Goal: Transaction & Acquisition: Download file/media

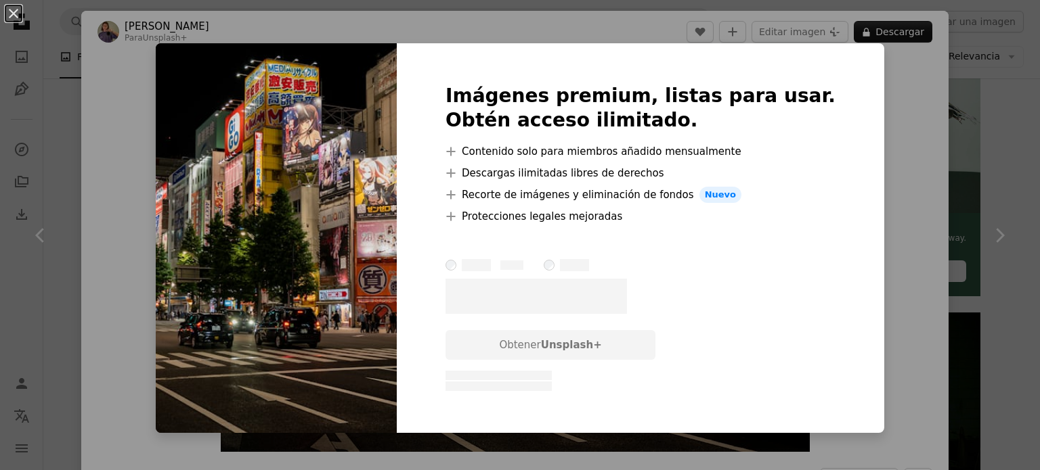
scroll to position [406, 0]
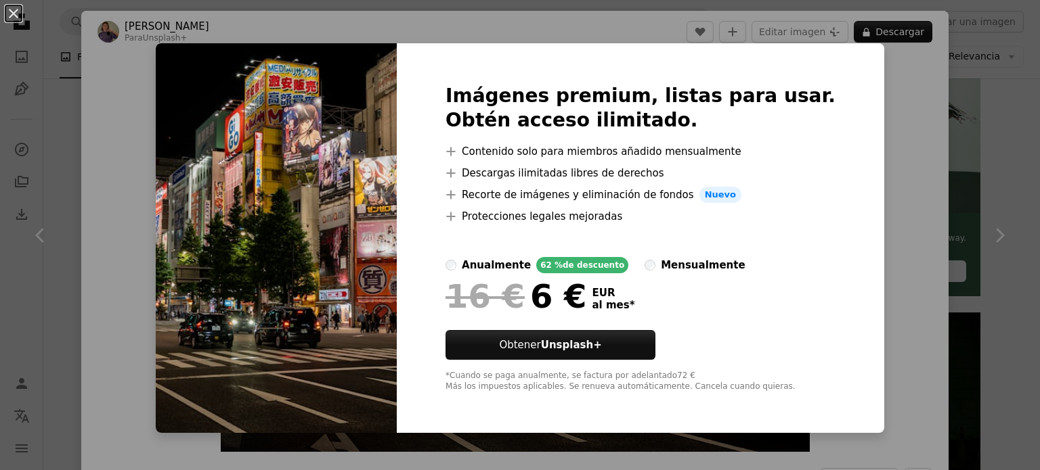
click at [912, 133] on div "An X shape Imágenes premium, listas para usar. Obtén acceso ilimitado. A plus s…" at bounding box center [520, 235] width 1040 height 470
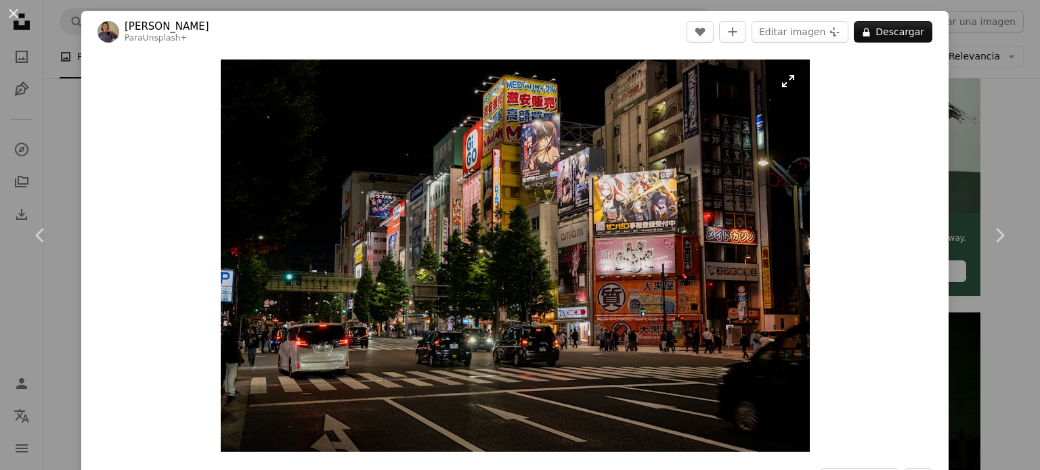
click at [525, 286] on img "Ampliar en esta imagen" at bounding box center [515, 256] width 589 height 393
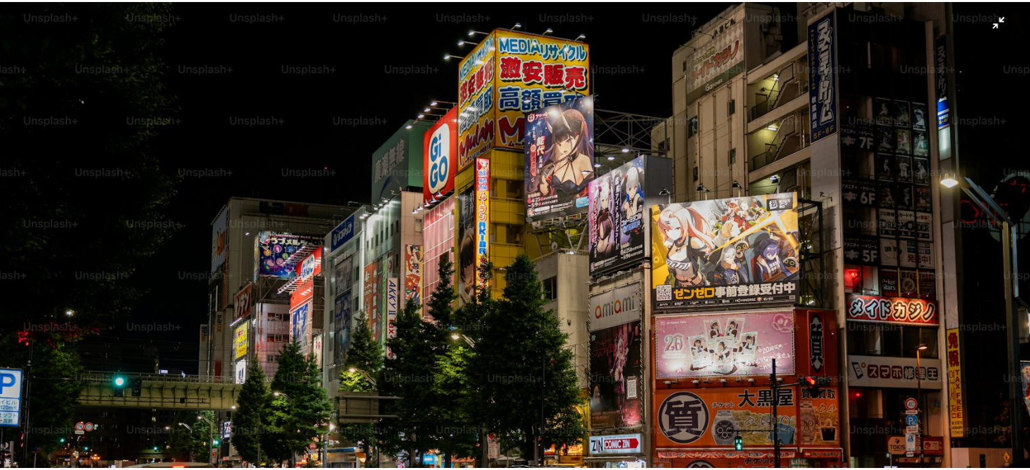
scroll to position [105, 0]
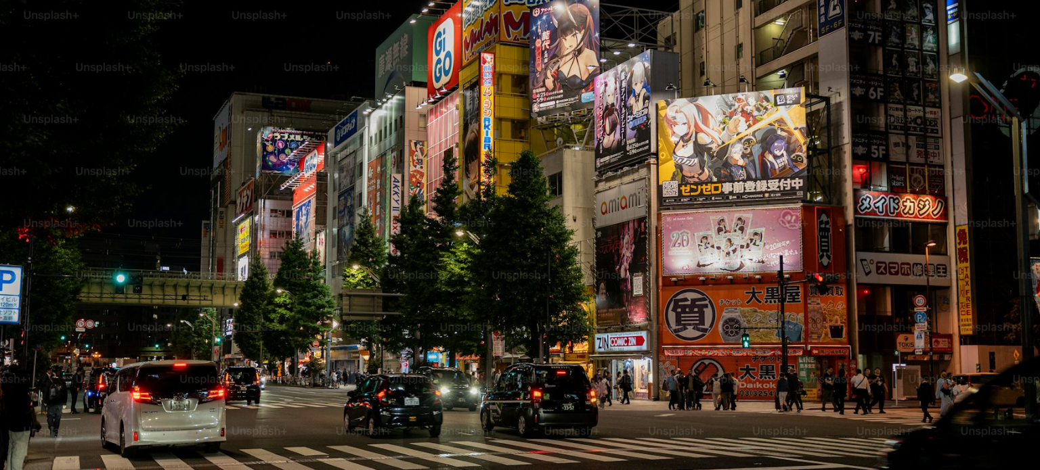
click at [161, 240] on img "Reducir el zoom en esta imagen" at bounding box center [519, 241] width 1041 height 694
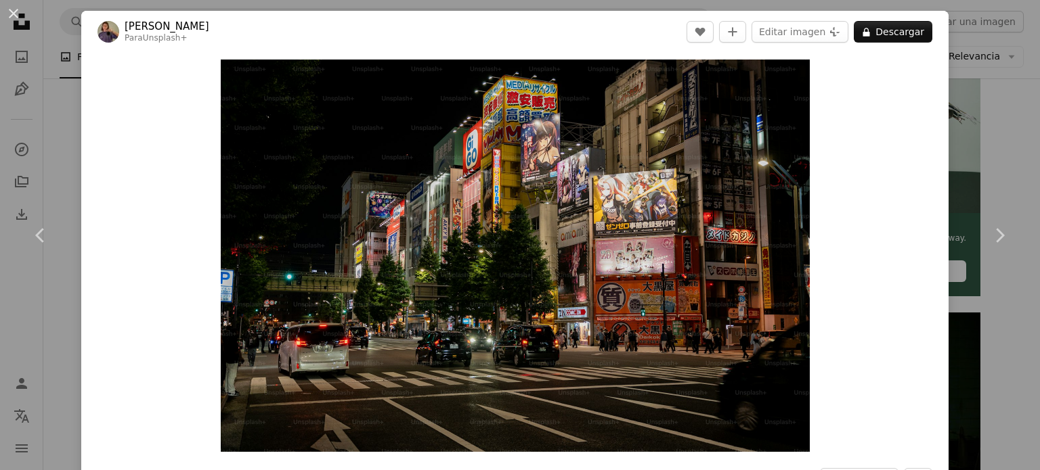
click at [968, 148] on div "An X shape Chevron left Chevron right [PERSON_NAME] Para Unsplash+ A heart A pl…" at bounding box center [520, 235] width 1040 height 470
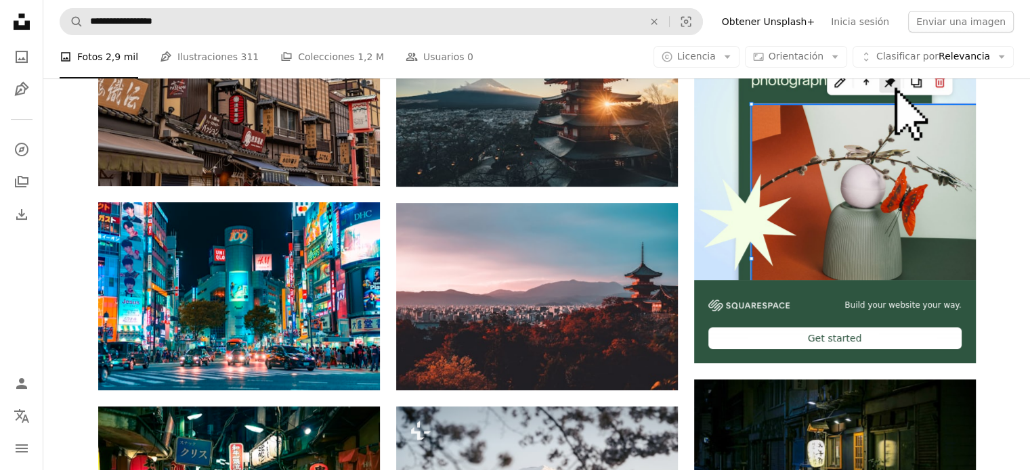
scroll to position [338, 0]
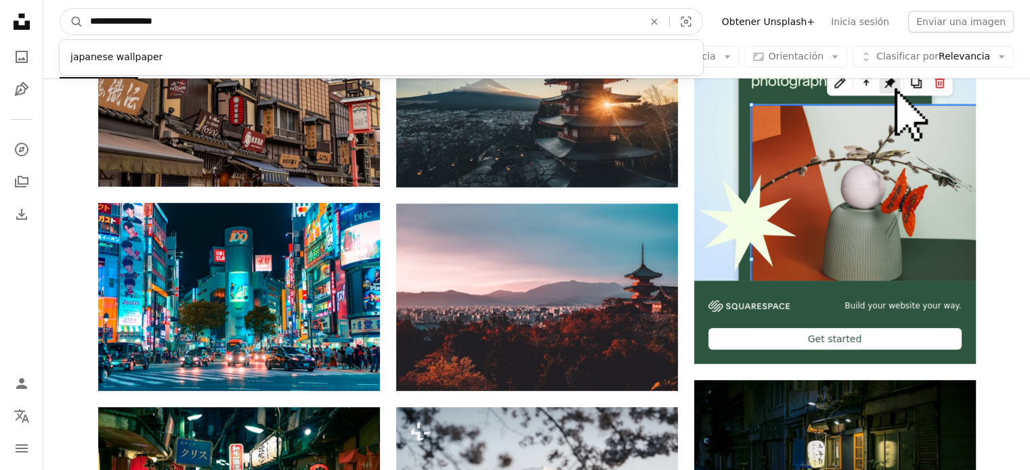
drag, startPoint x: 227, startPoint y: 30, endPoint x: 211, endPoint y: 29, distance: 16.3
click at [211, 29] on input "**********" at bounding box center [361, 22] width 556 height 26
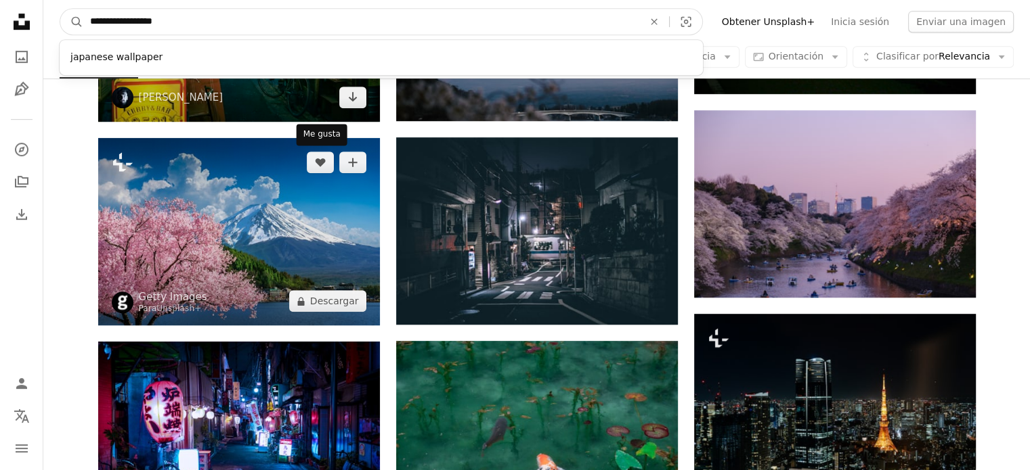
scroll to position [1015, 0]
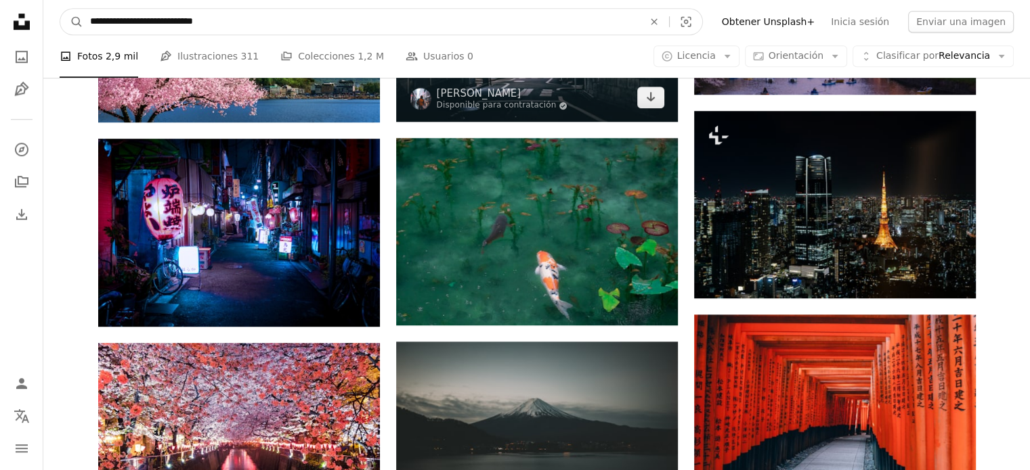
type input "**********"
click at [60, 9] on button "A magnifying glass" at bounding box center [71, 22] width 23 height 26
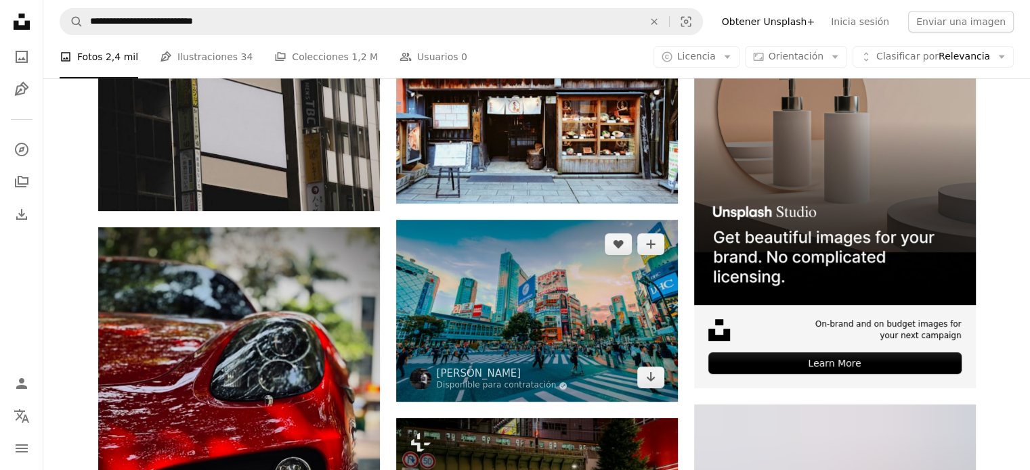
scroll to position [406, 0]
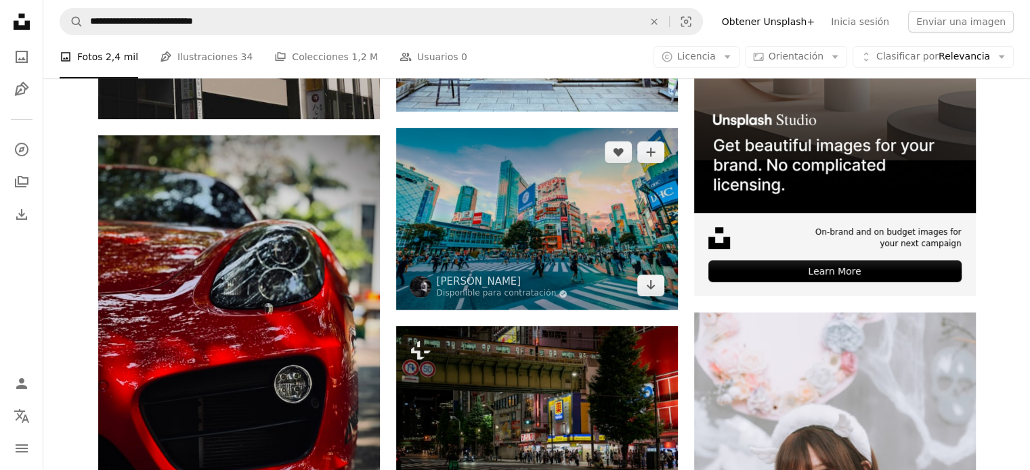
click at [589, 231] on img at bounding box center [537, 219] width 282 height 183
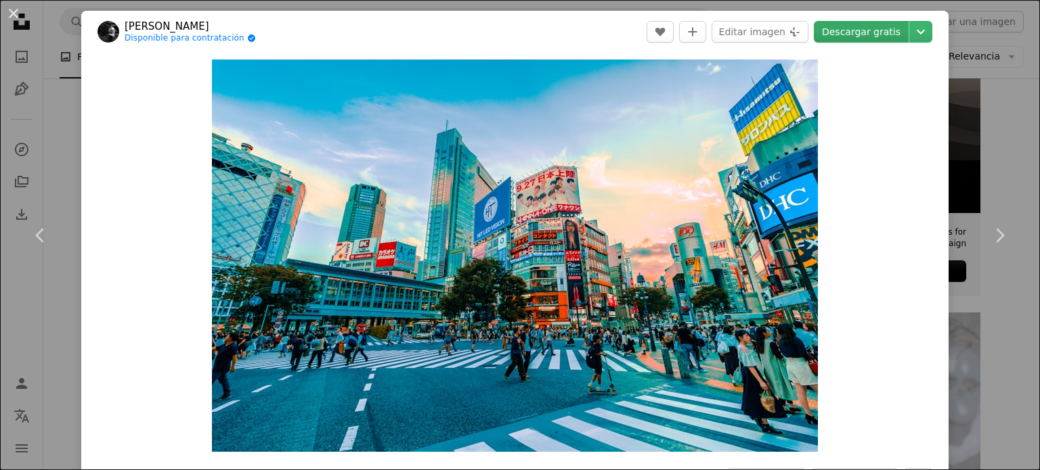
click at [843, 30] on link "Descargar gratis" at bounding box center [861, 32] width 95 height 22
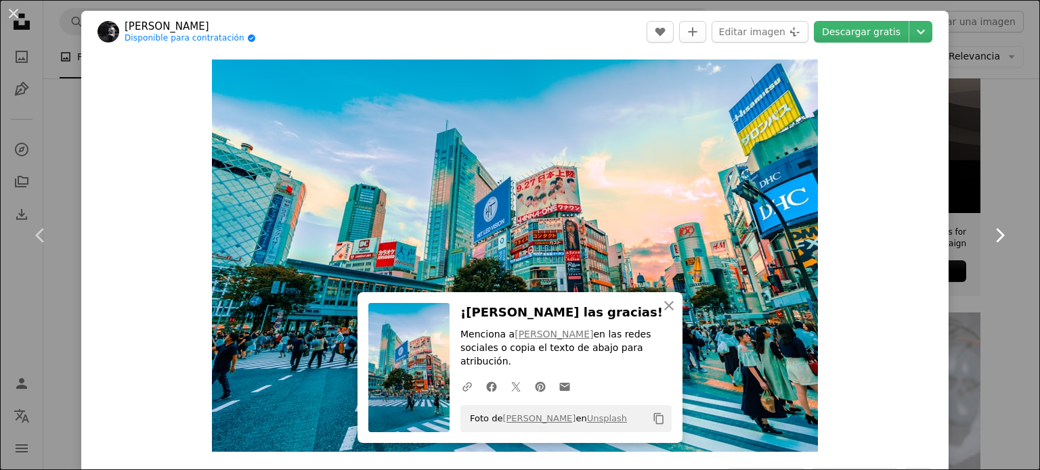
click at [992, 242] on icon "Chevron right" at bounding box center [999, 236] width 22 height 22
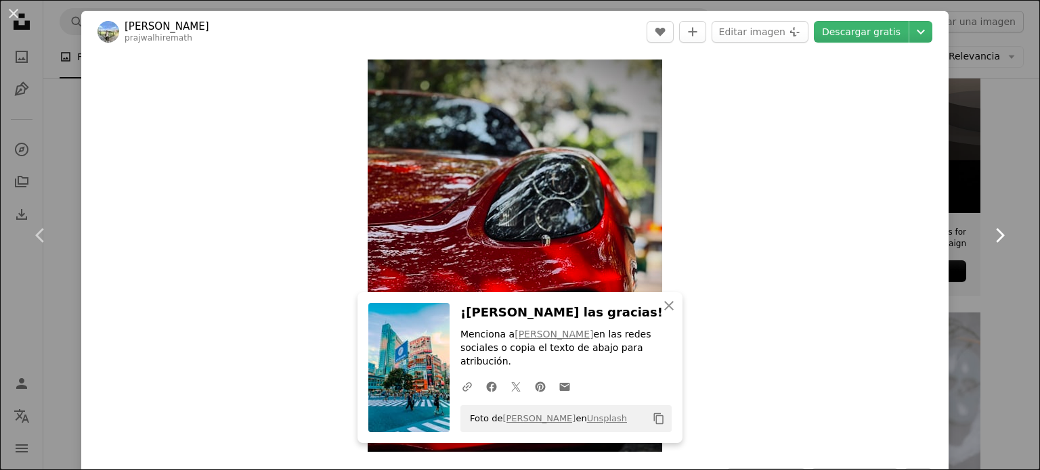
click at [992, 242] on icon "Chevron right" at bounding box center [999, 236] width 22 height 22
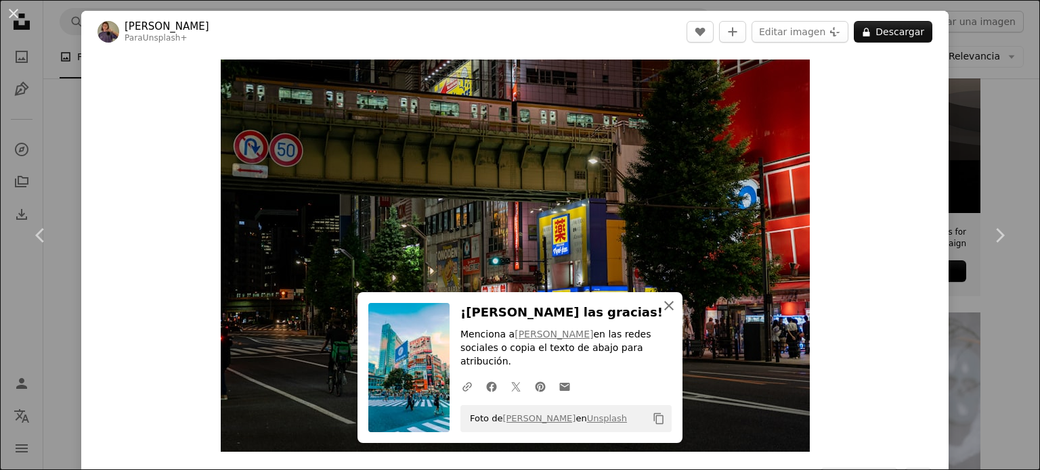
click at [664, 311] on icon "button" at bounding box center [668, 305] width 9 height 9
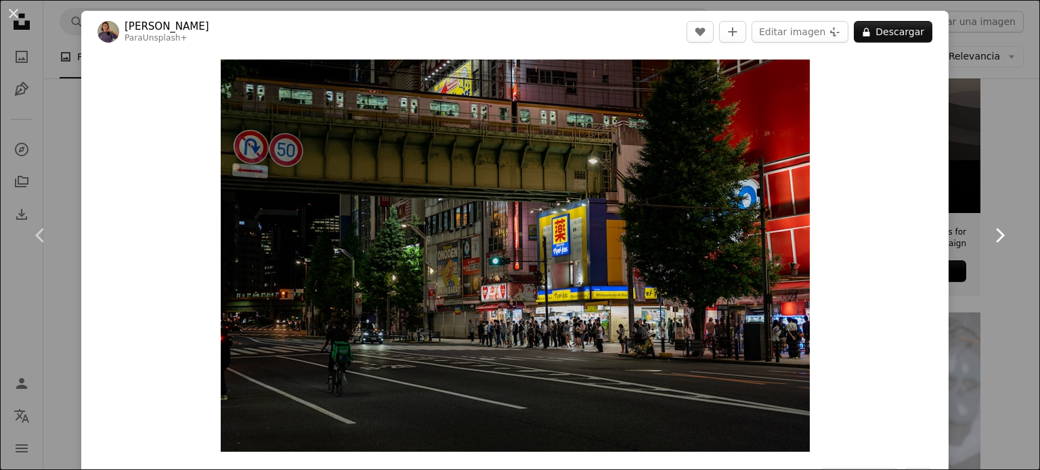
click at [998, 227] on icon "Chevron right" at bounding box center [999, 236] width 22 height 22
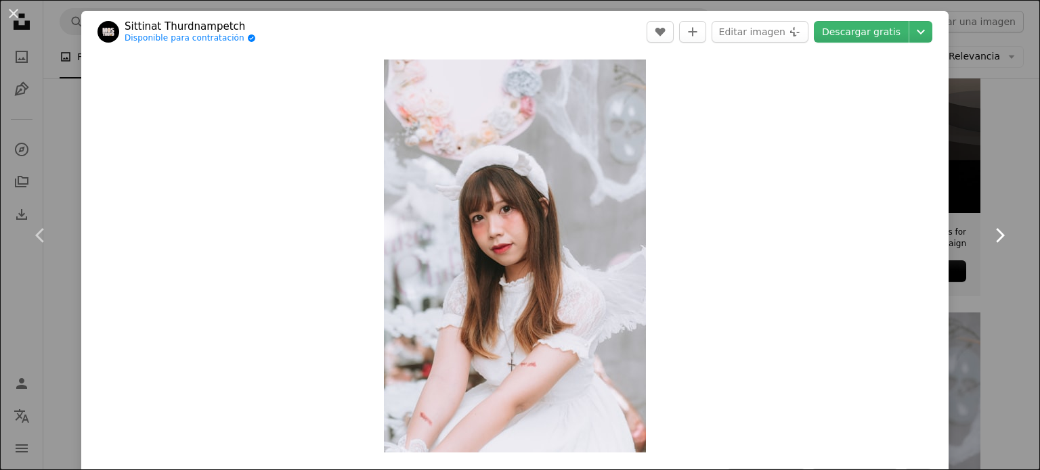
click at [998, 227] on icon "Chevron right" at bounding box center [999, 236] width 22 height 22
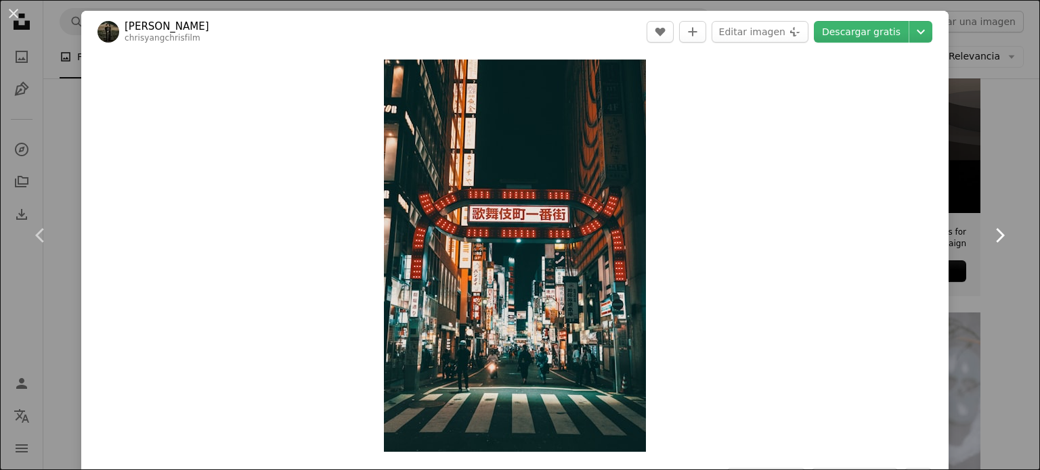
click at [998, 227] on icon "Chevron right" at bounding box center [999, 236] width 22 height 22
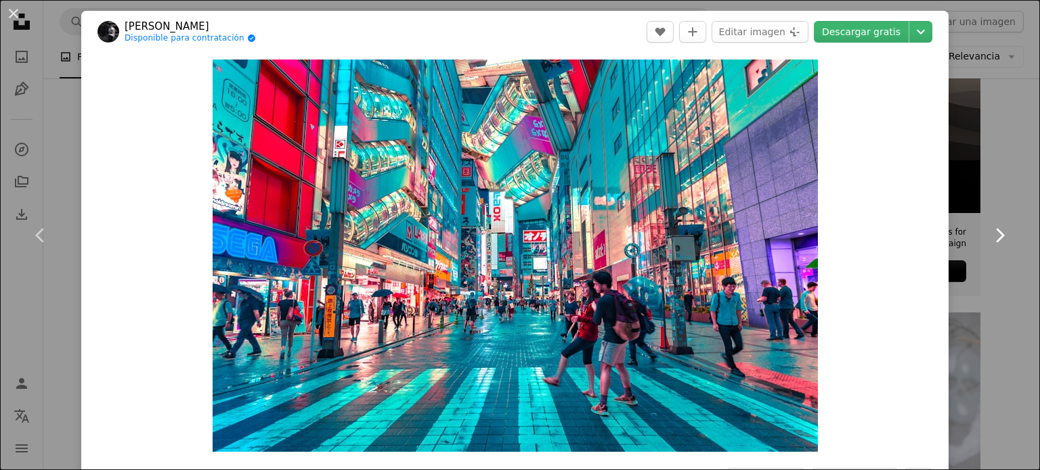
click at [998, 227] on icon "Chevron right" at bounding box center [999, 236] width 22 height 22
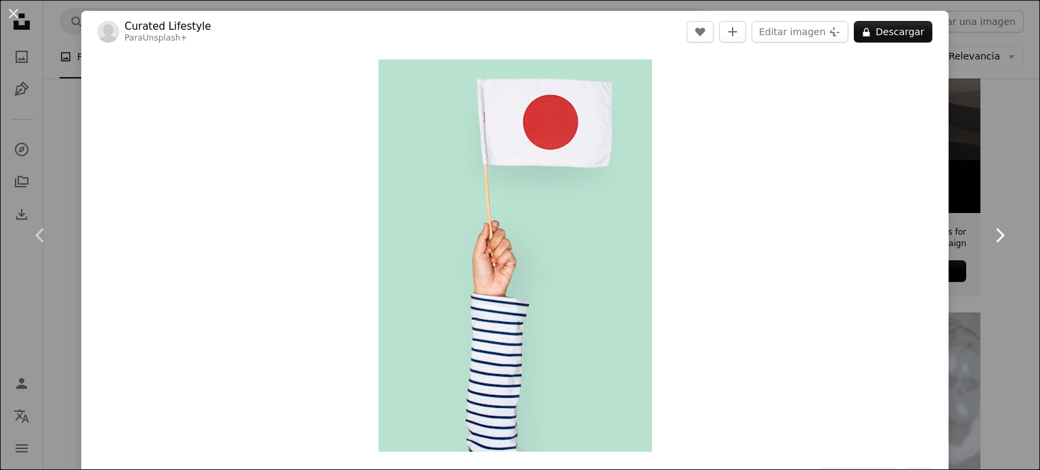
click at [998, 227] on icon "Chevron right" at bounding box center [999, 236] width 22 height 22
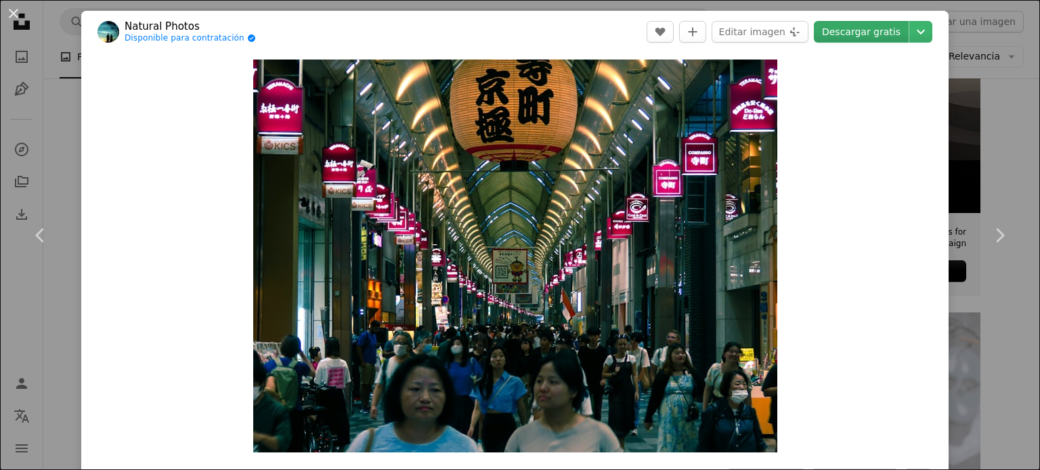
click at [864, 35] on link "Descargar gratis" at bounding box center [861, 32] width 95 height 22
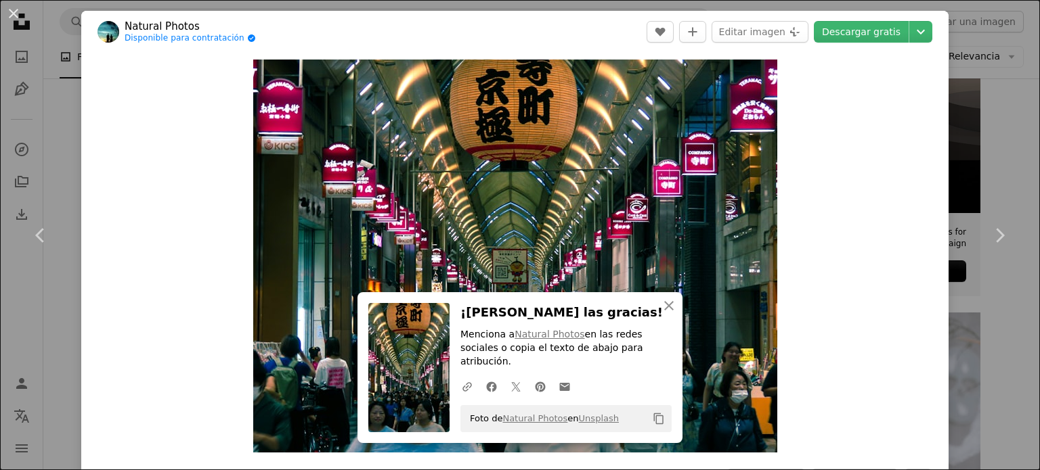
click at [982, 135] on div "An X shape Chevron left Chevron right Natural Photos Disponible para contrataci…" at bounding box center [520, 235] width 1040 height 470
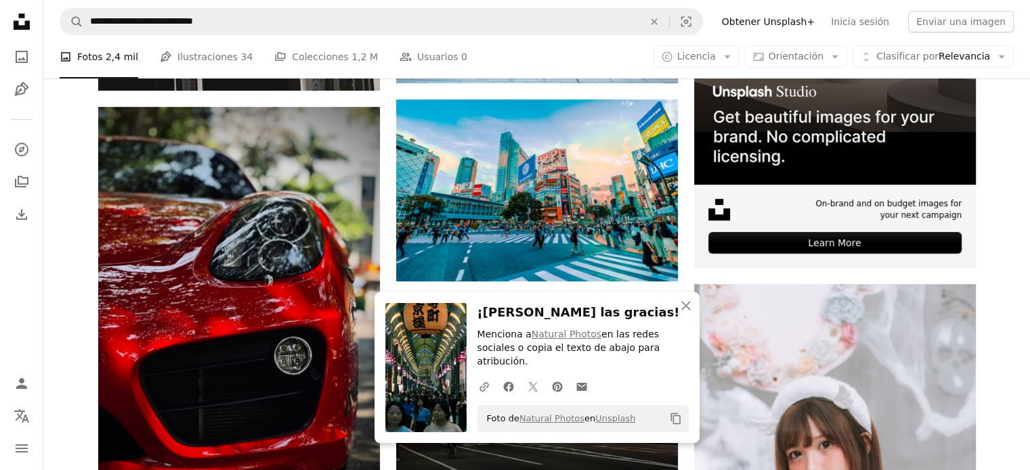
scroll to position [542, 0]
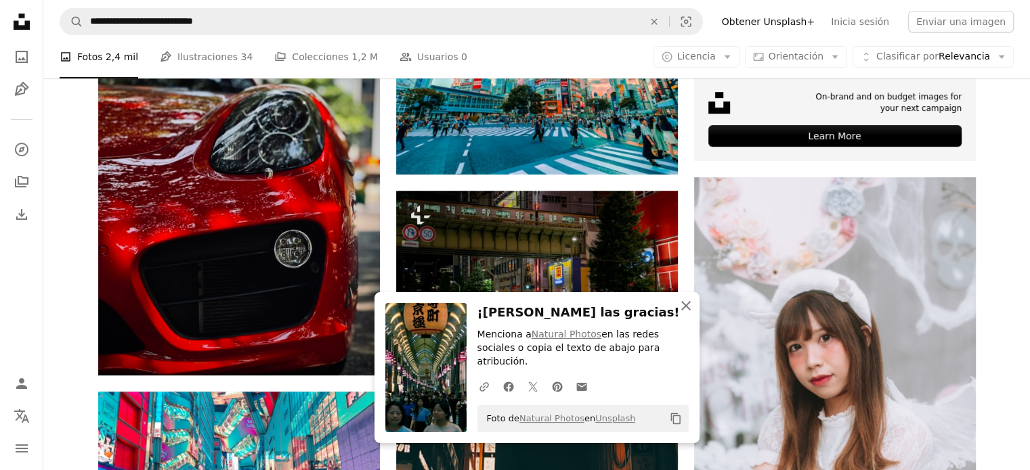
click at [695, 320] on button "An X shape Cerrar" at bounding box center [685, 305] width 27 height 27
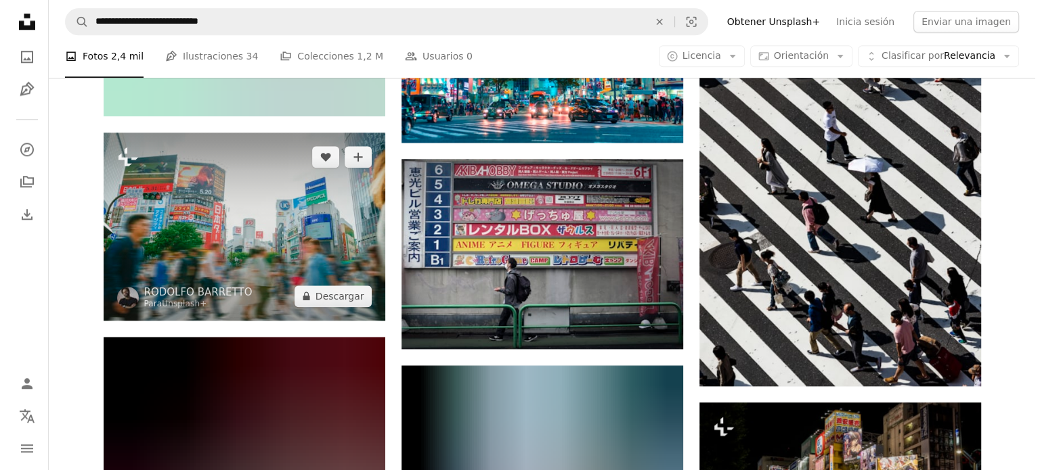
scroll to position [1422, 0]
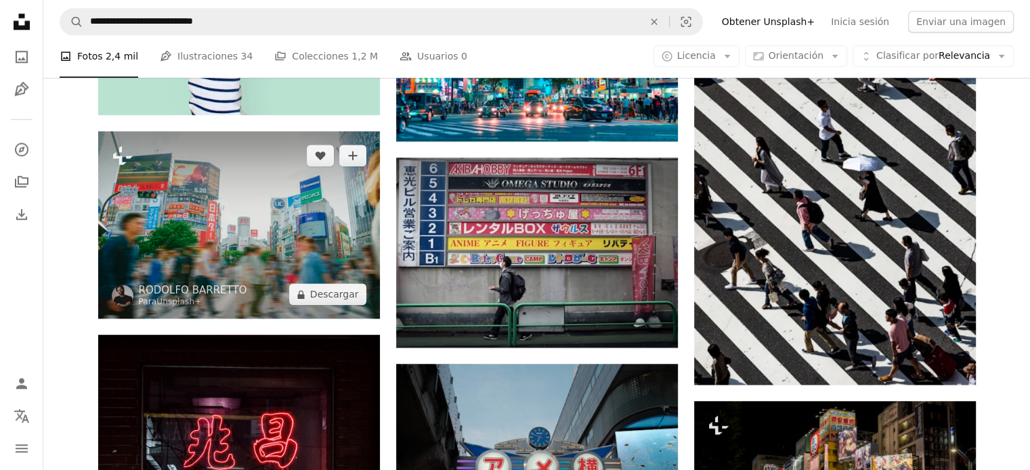
click at [211, 244] on img at bounding box center [239, 225] width 282 height 188
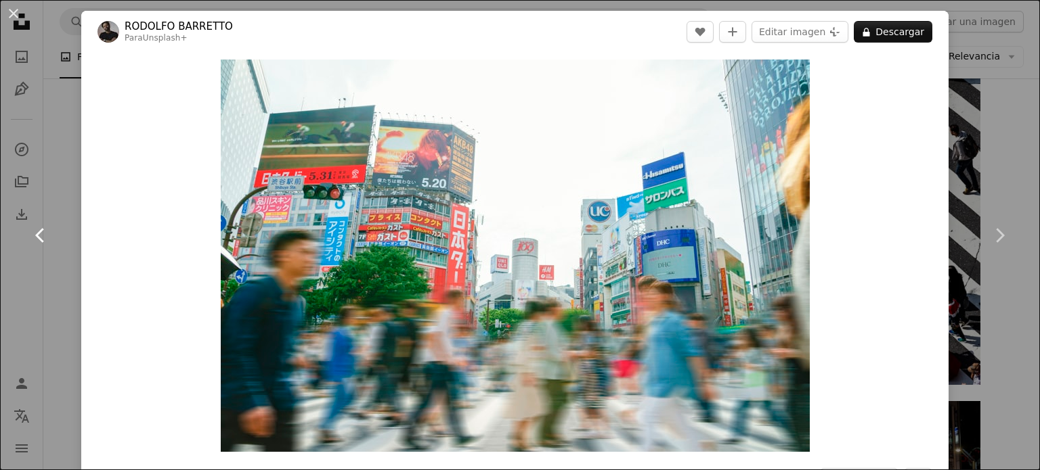
click at [32, 265] on link "Chevron left" at bounding box center [40, 236] width 81 height 130
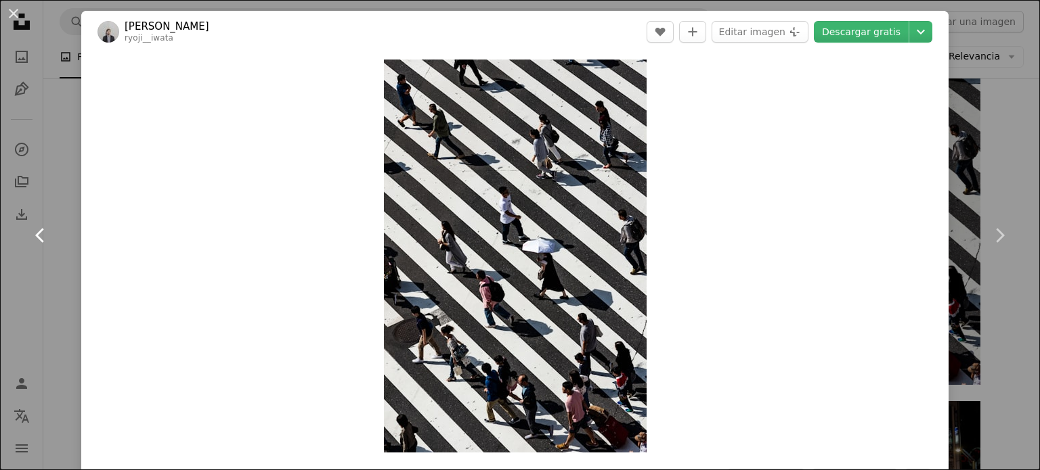
click at [32, 265] on link "Chevron left" at bounding box center [40, 236] width 81 height 130
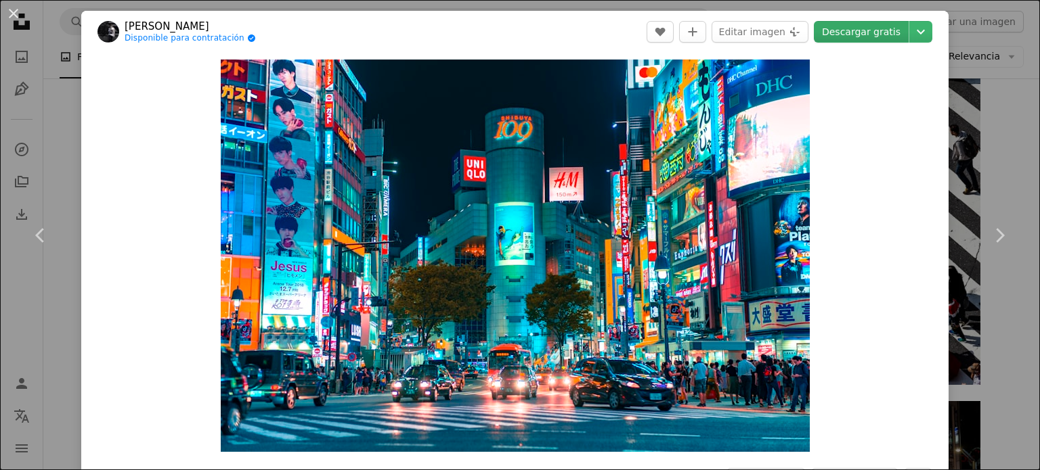
click at [881, 31] on link "Descargar gratis" at bounding box center [861, 32] width 95 height 22
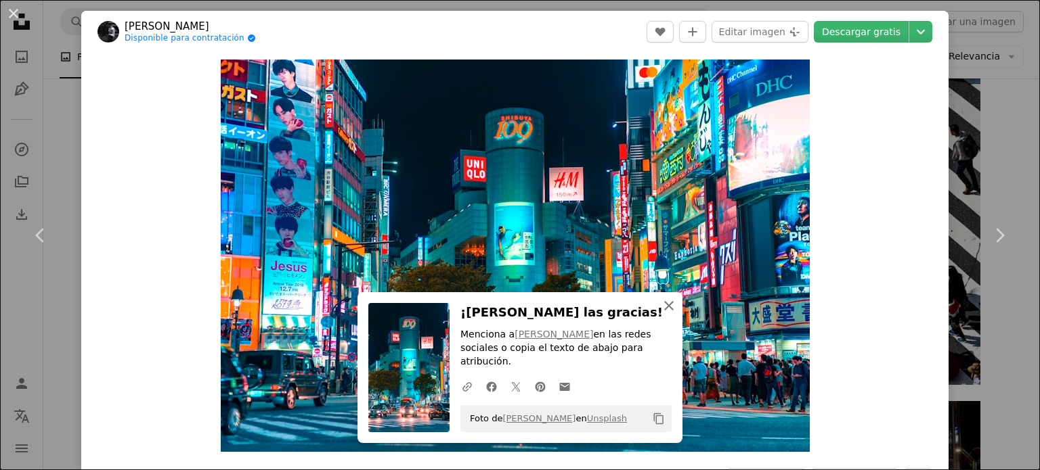
click at [662, 314] on icon "An X shape" at bounding box center [669, 306] width 16 height 16
